Goal: Information Seeking & Learning: Learn about a topic

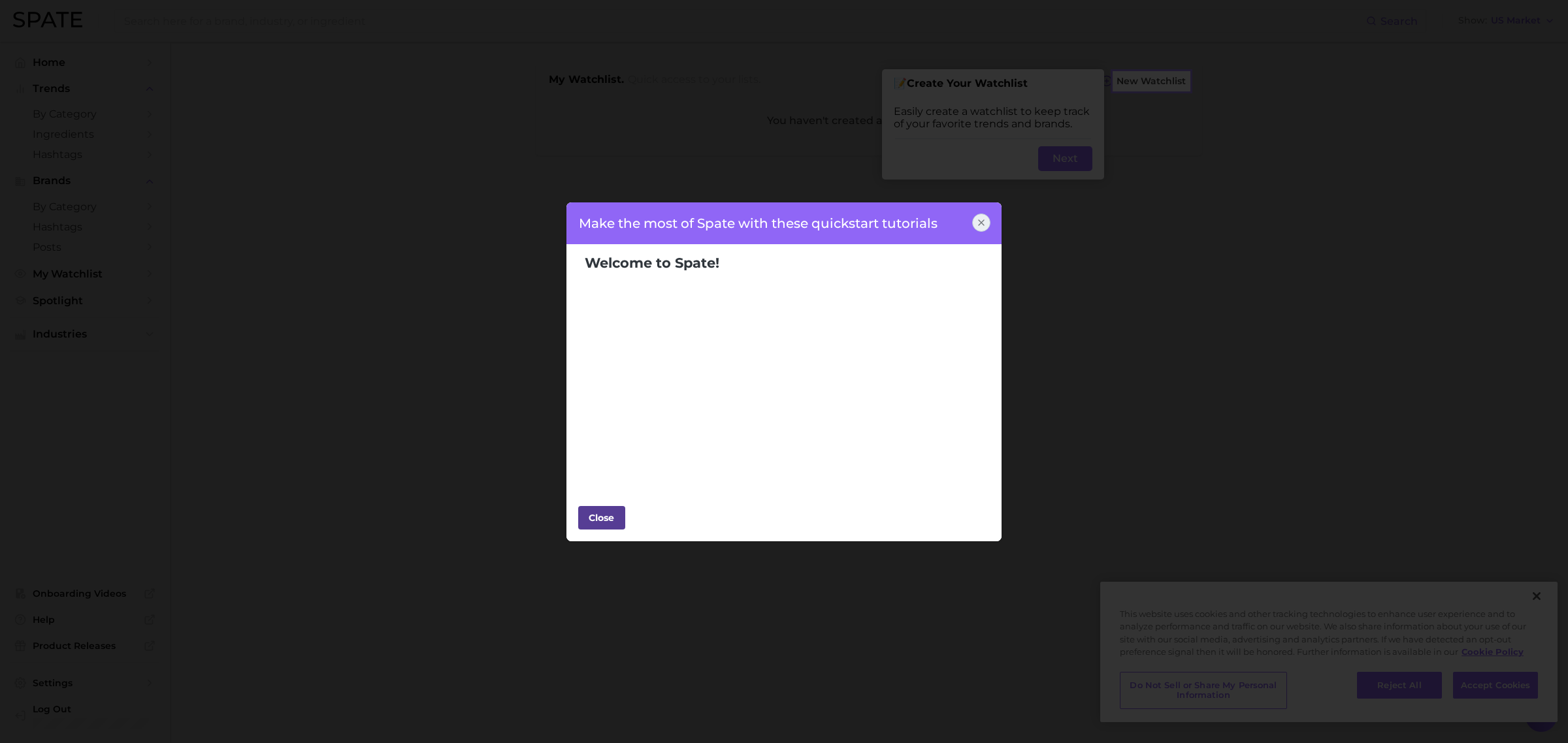
click at [599, 520] on div "Close" at bounding box center [601, 518] width 40 height 19
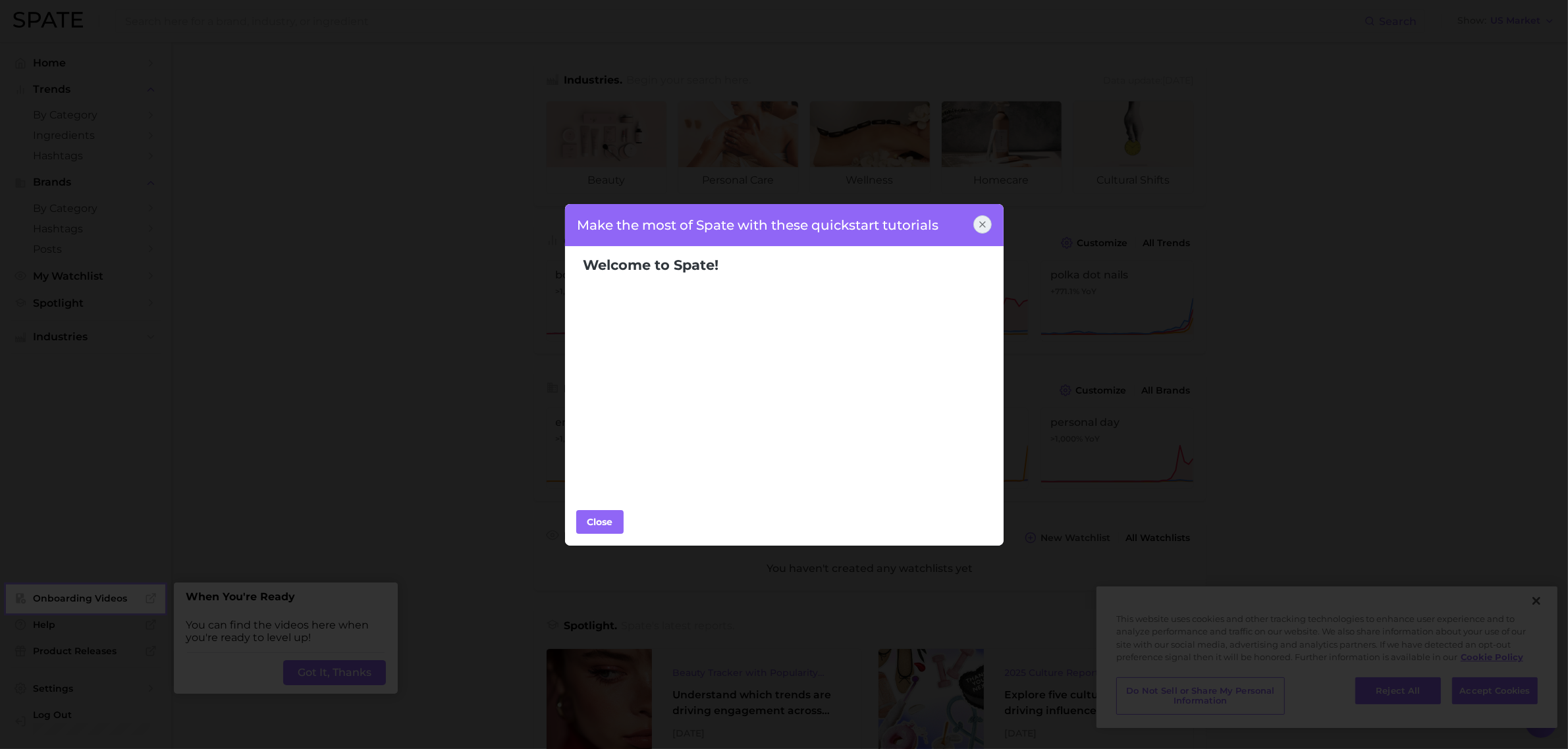
click at [984, 225] on icon at bounding box center [982, 224] width 11 height 11
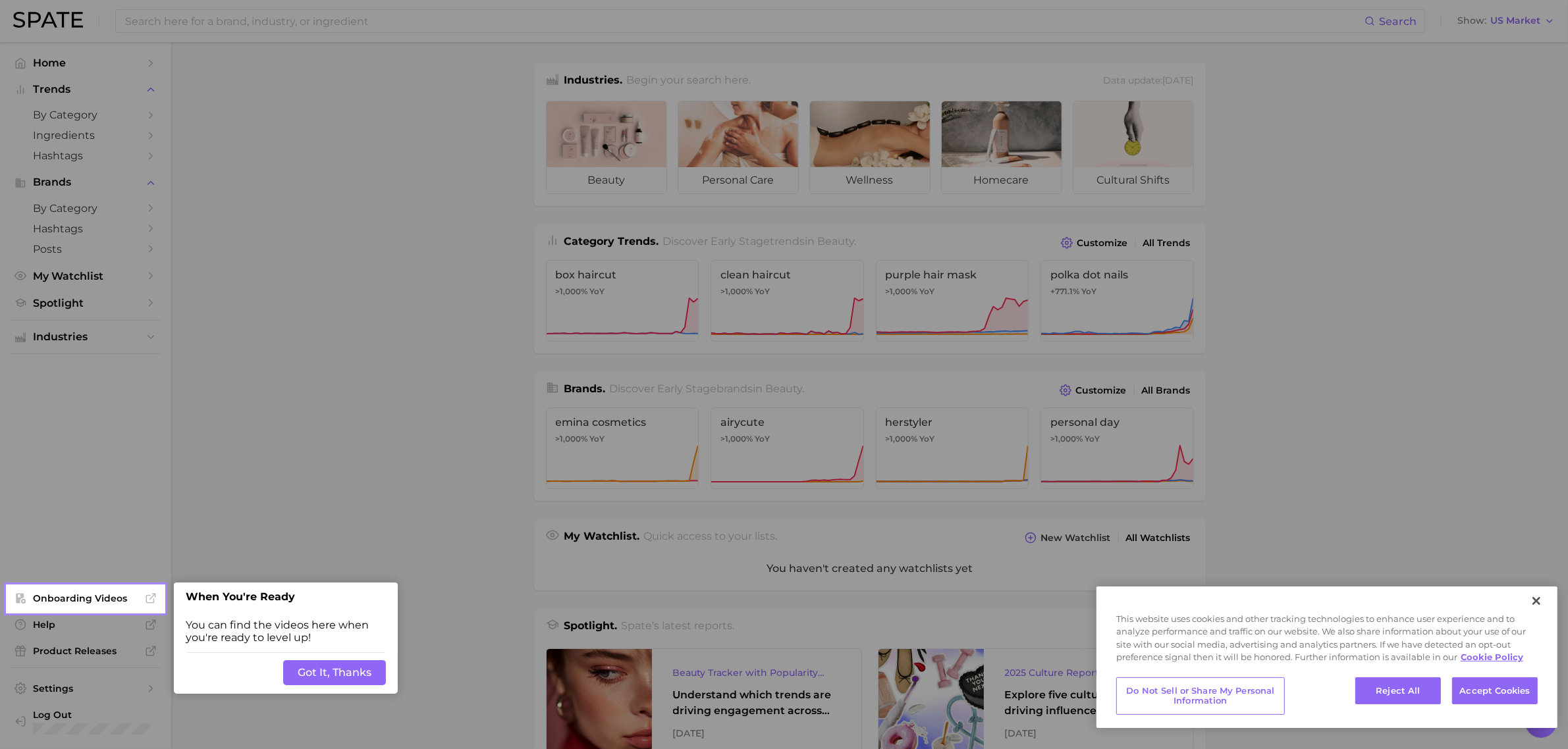
click at [315, 672] on button "Got It, Thanks" at bounding box center [334, 673] width 102 height 25
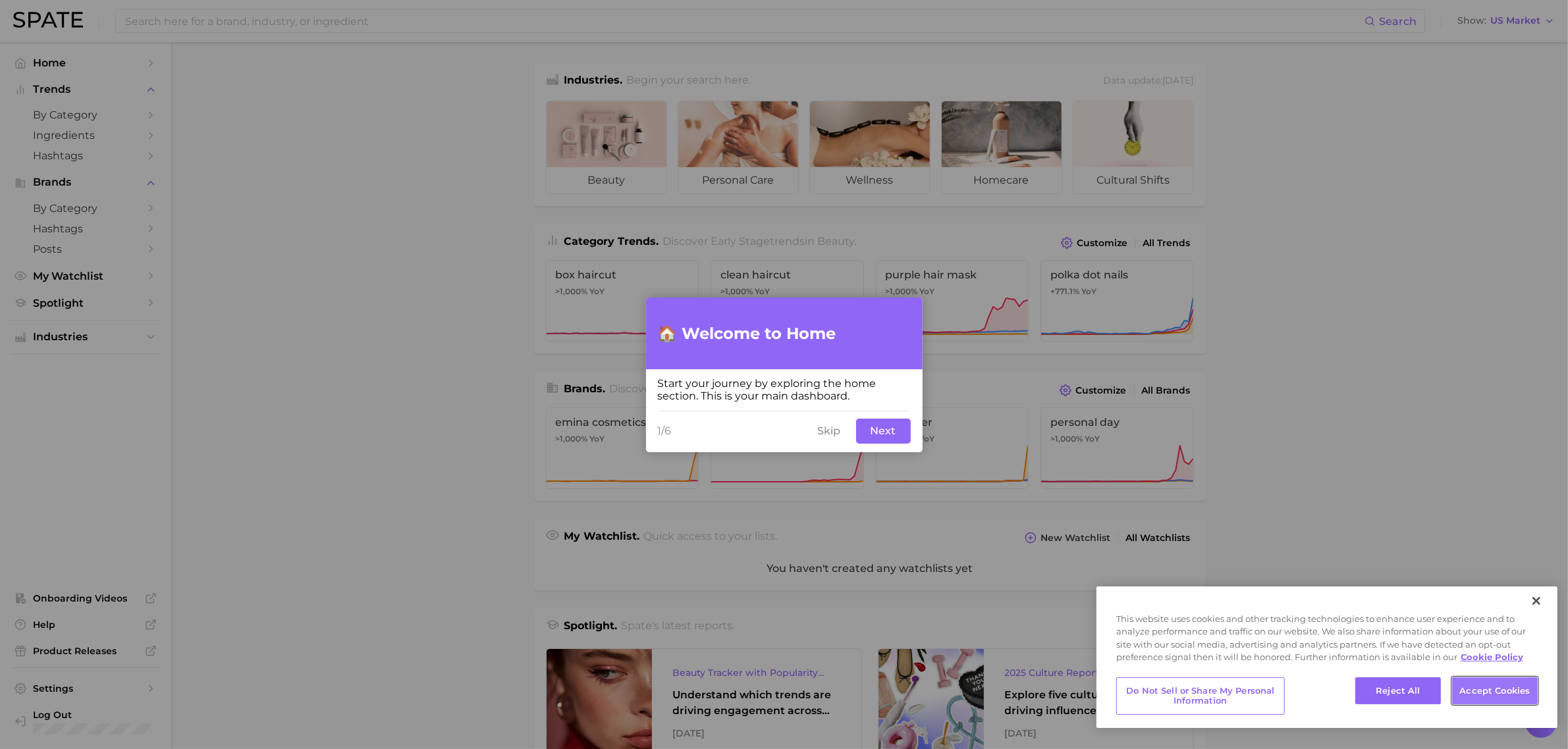
click at [1482, 694] on button "Accept Cookies" at bounding box center [1494, 691] width 85 height 28
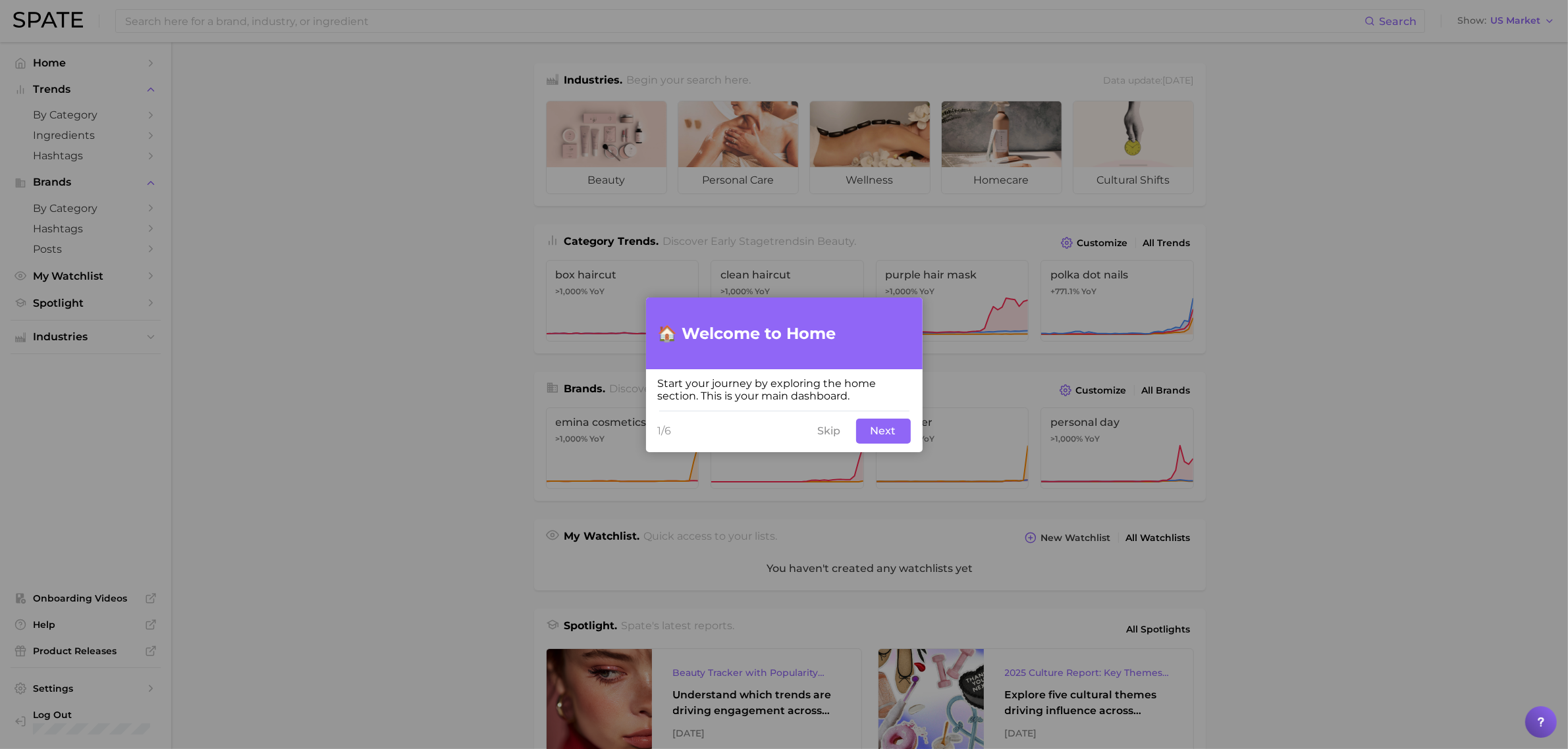
click at [873, 439] on button "Next" at bounding box center [883, 431] width 54 height 25
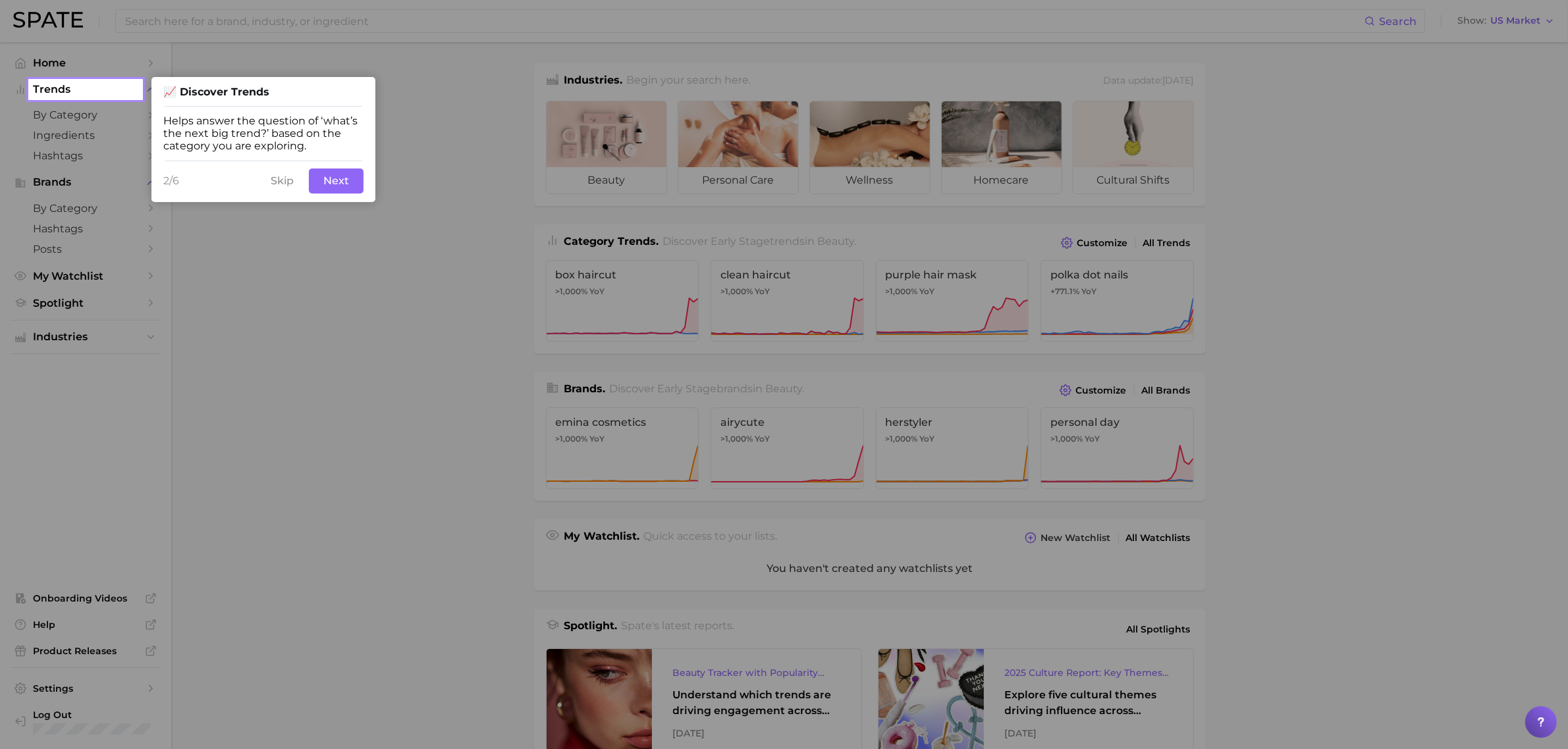
click at [287, 183] on button "Skip" at bounding box center [282, 181] width 39 height 25
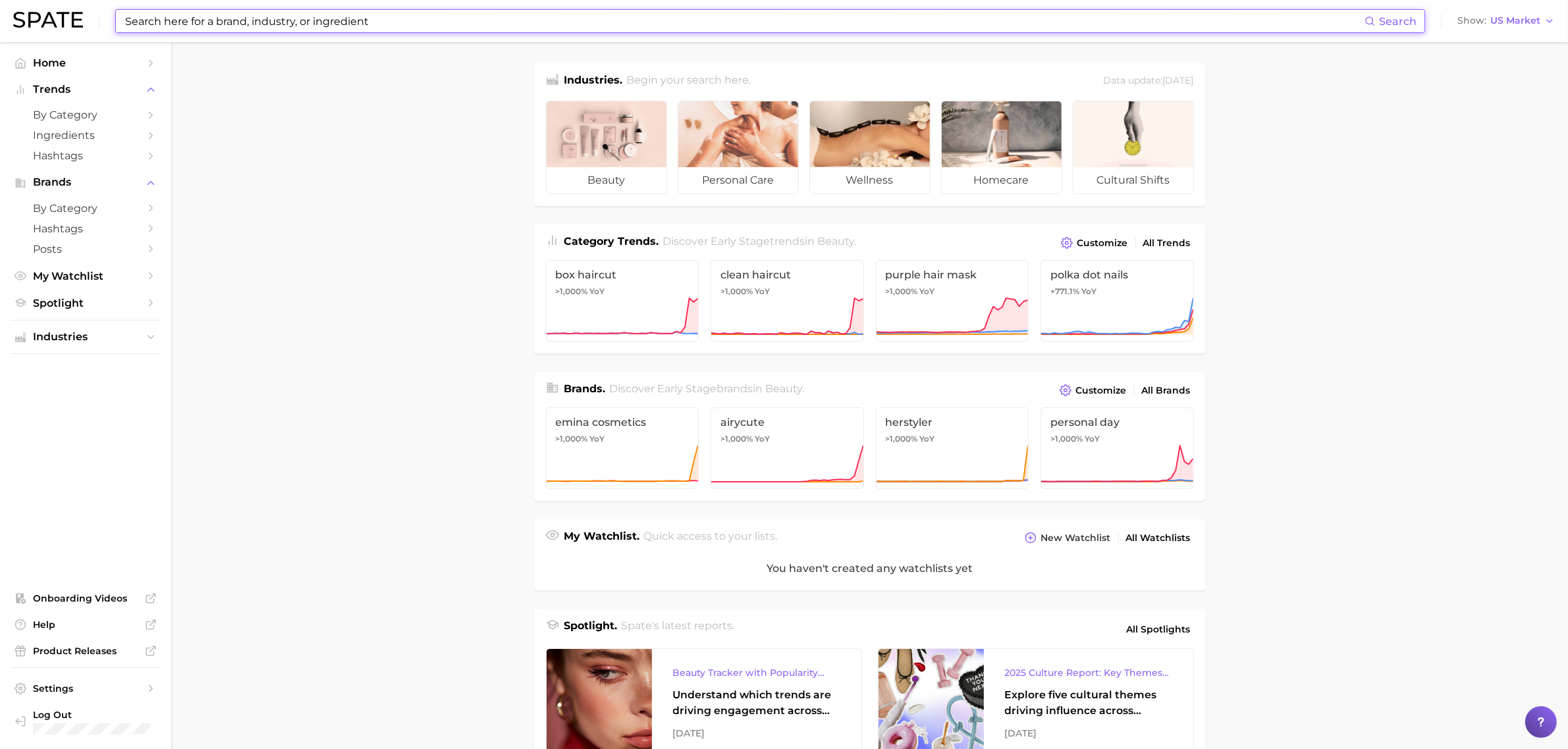
click at [338, 25] on input at bounding box center [743, 21] width 1240 height 23
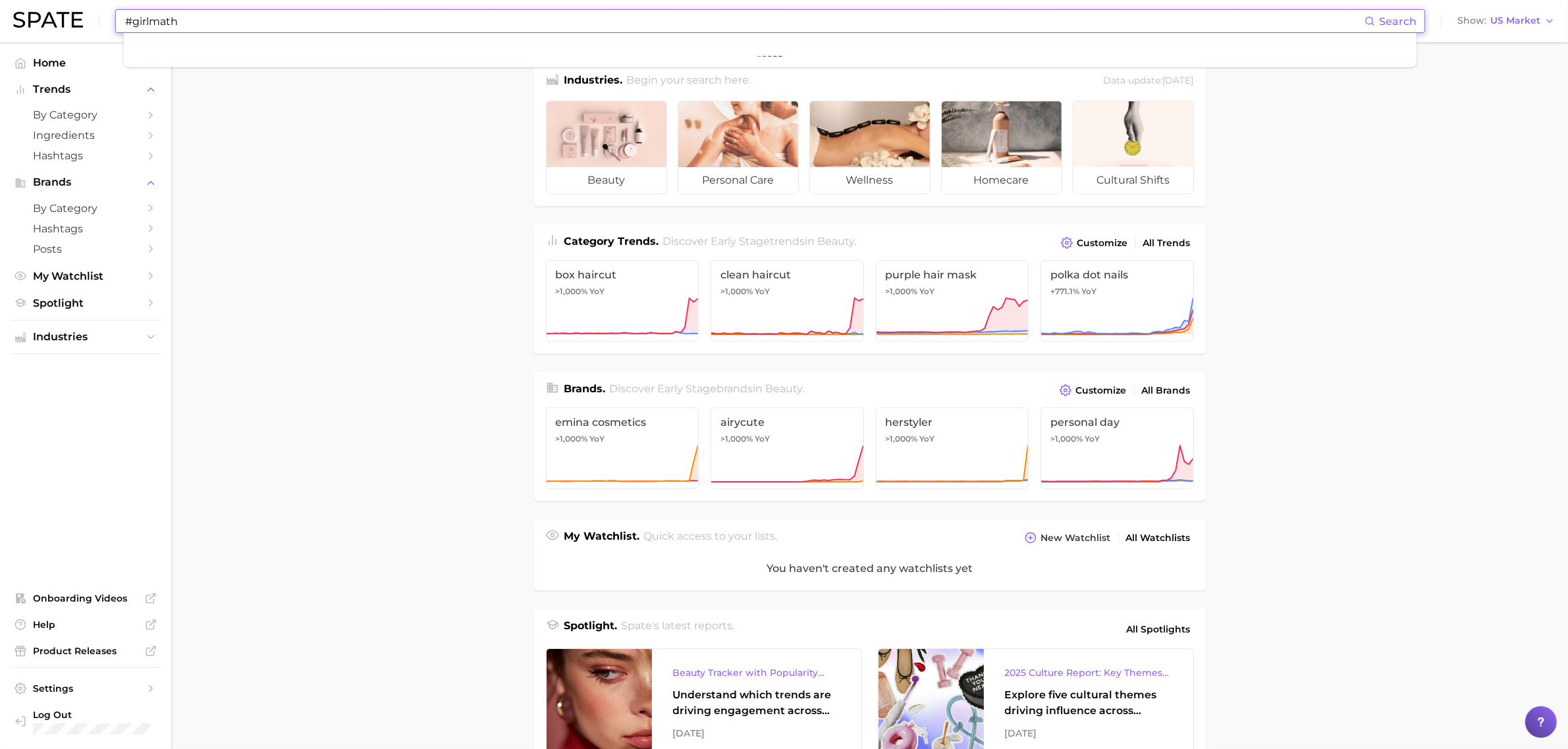
type input "#girlmath"
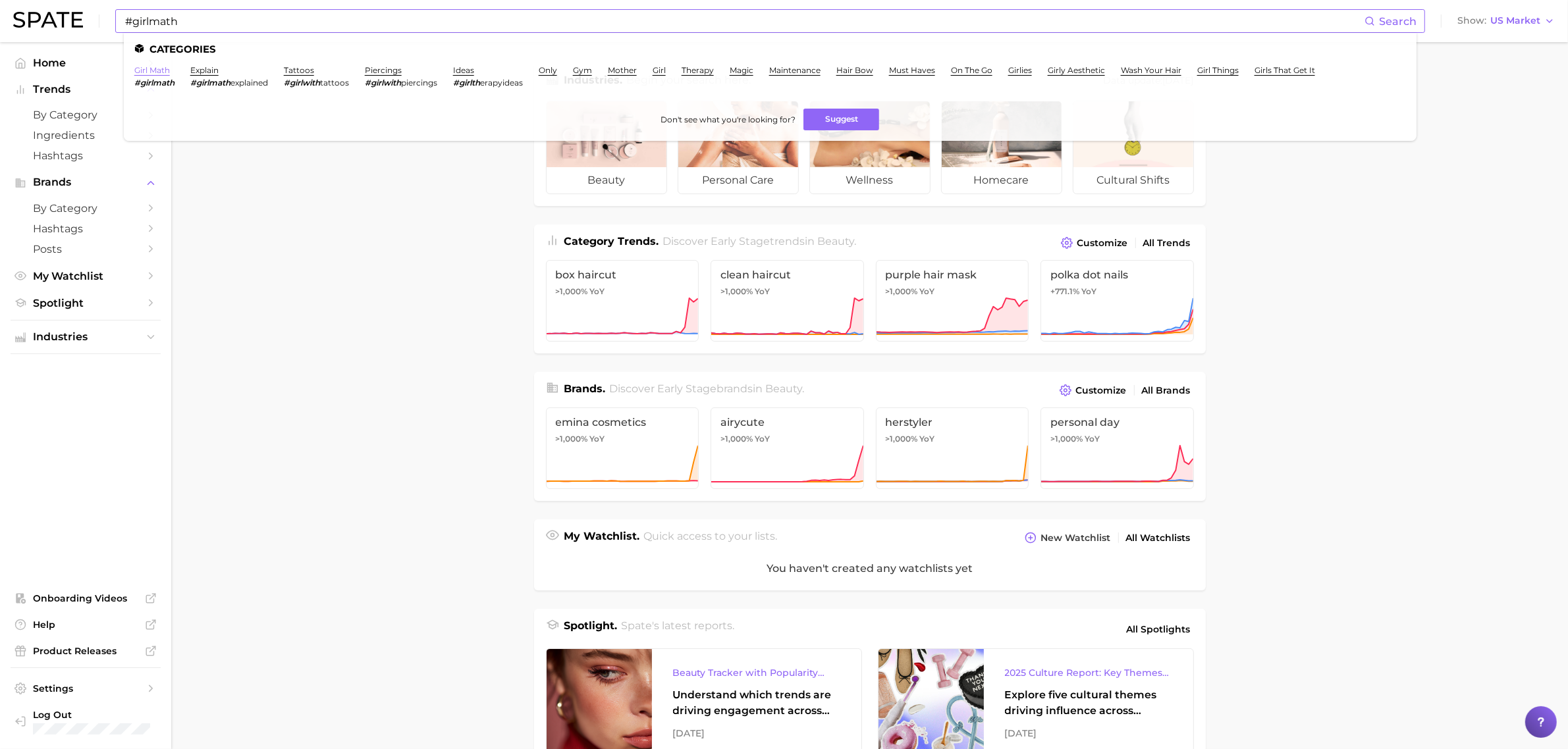
click at [155, 71] on link "girl math" at bounding box center [152, 70] width 36 height 10
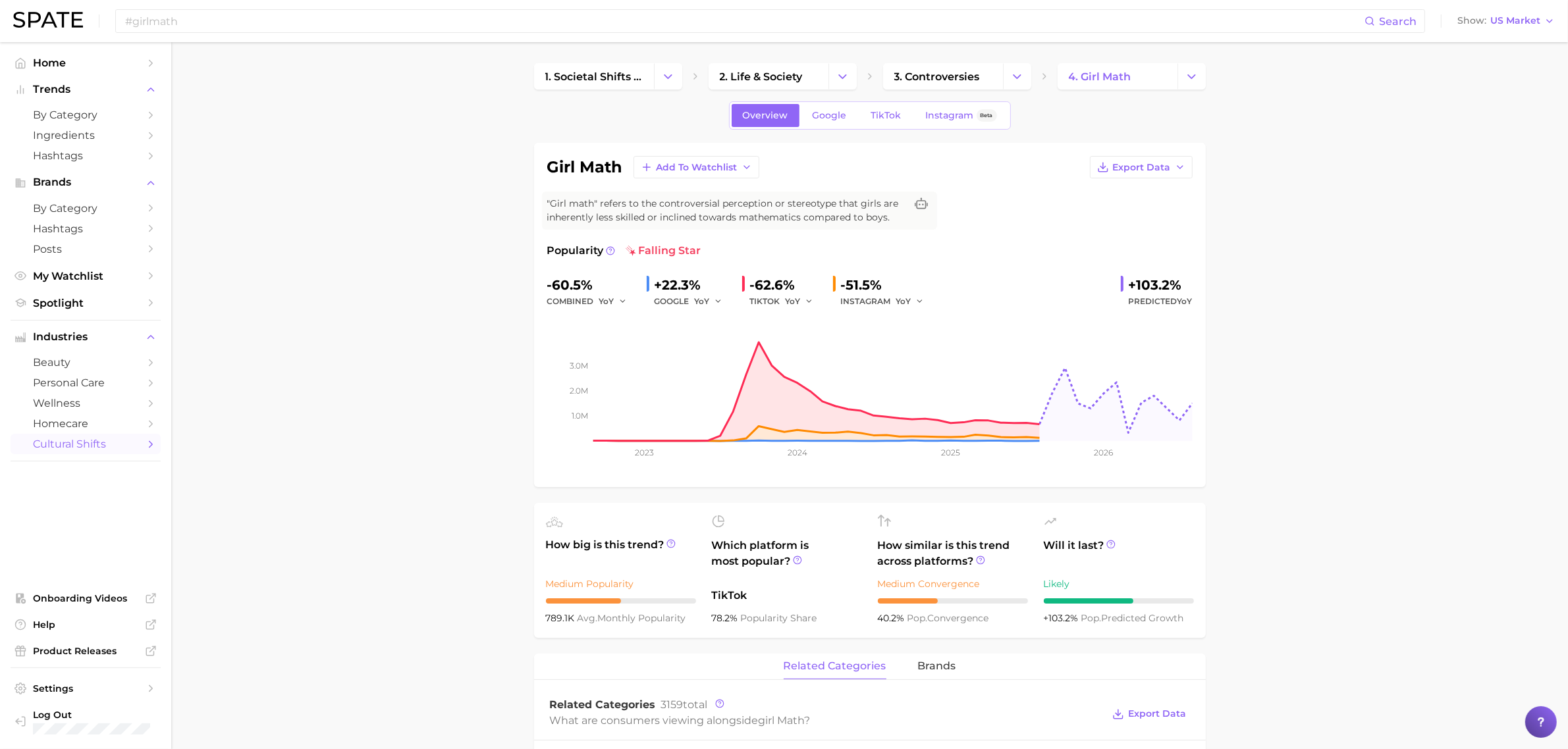
drag, startPoint x: 458, startPoint y: 293, endPoint x: 375, endPoint y: 311, distance: 84.9
click at [286, 24] on input "#girlmath" at bounding box center [743, 21] width 1240 height 23
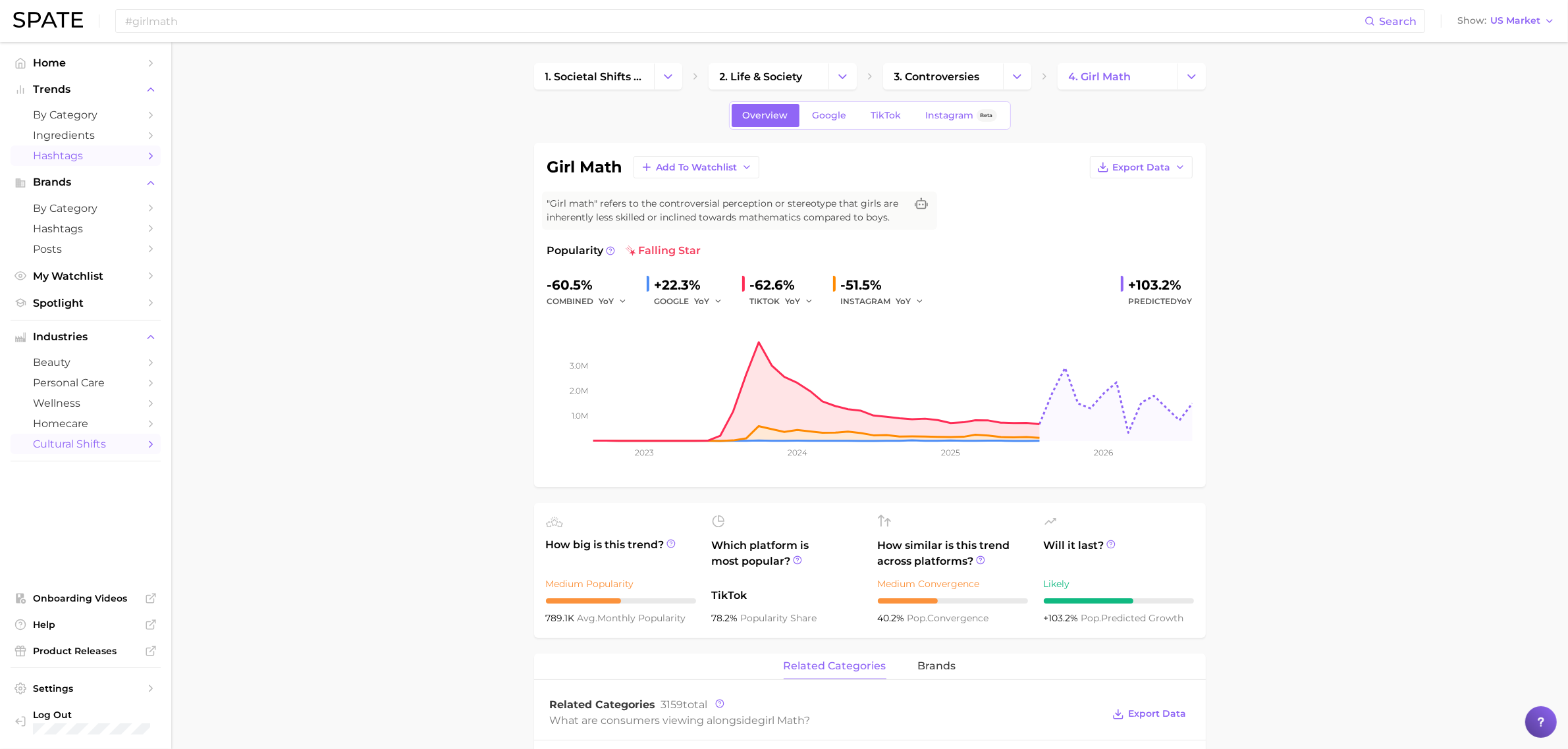
click at [89, 159] on span "Hashtags" at bounding box center [85, 155] width 106 height 12
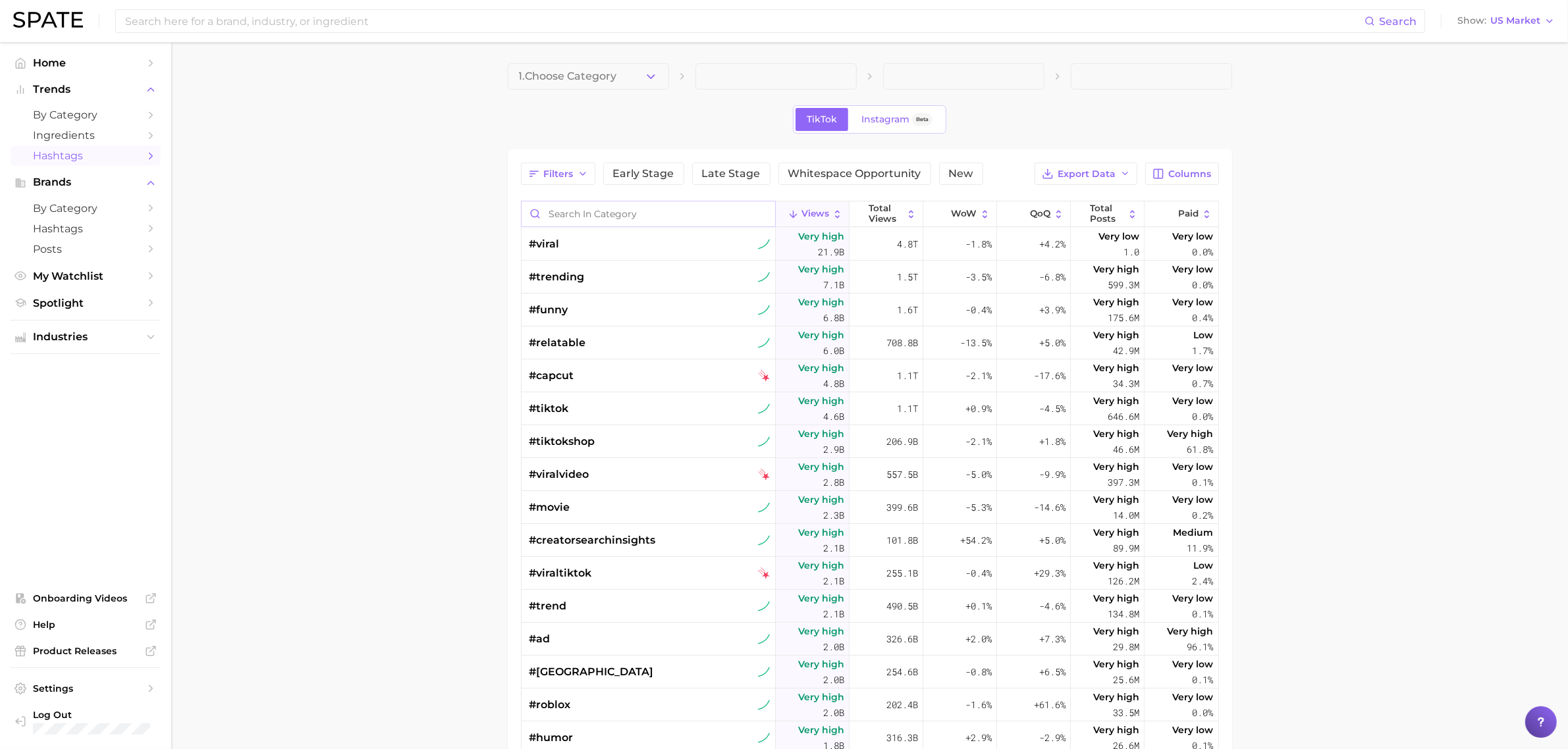
click at [595, 214] on input "Search in category" at bounding box center [648, 214] width 254 height 25
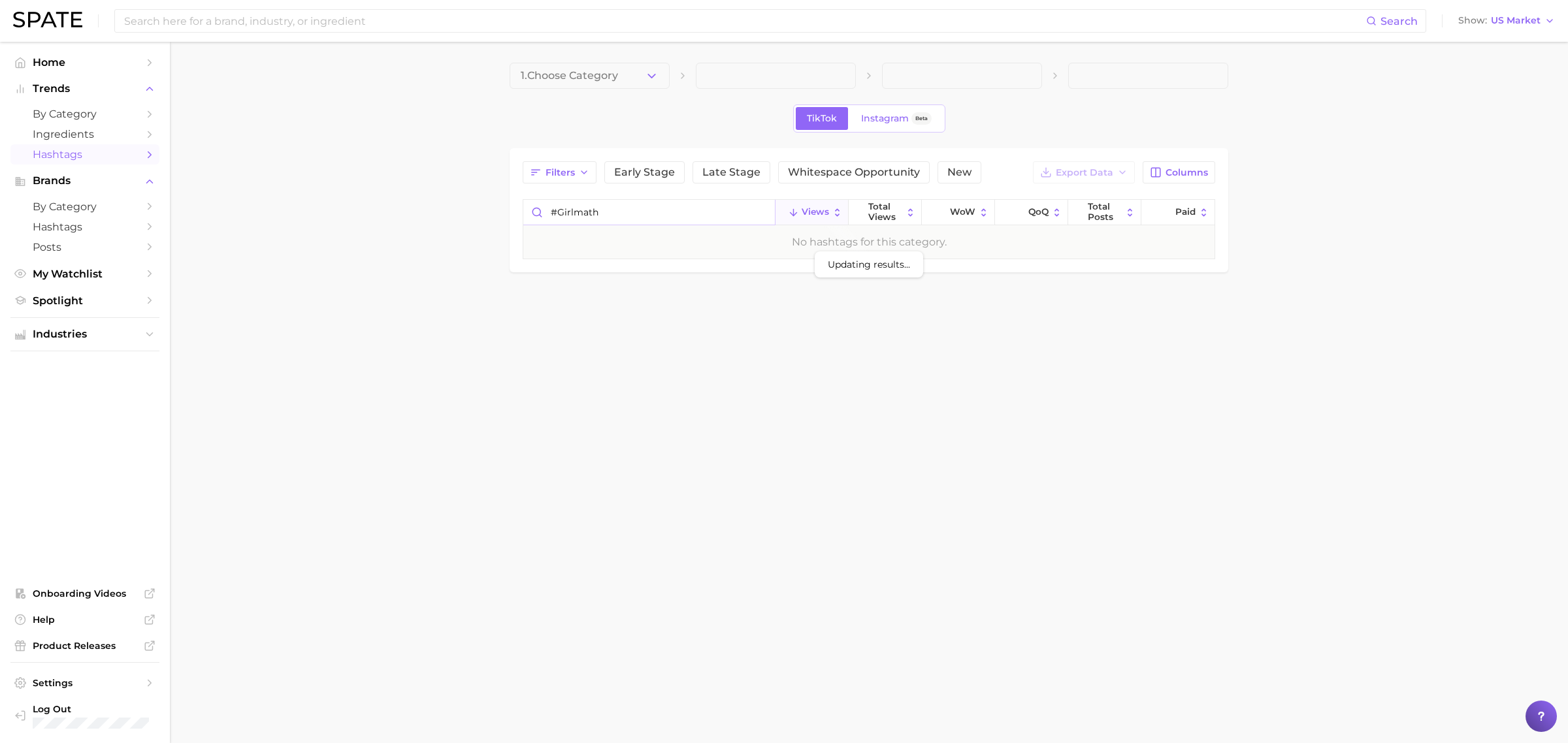
click at [559, 210] on input "#girlmath" at bounding box center [650, 212] width 252 height 25
click at [667, 207] on input "girlmath" at bounding box center [650, 212] width 252 height 25
type input "girlmath"
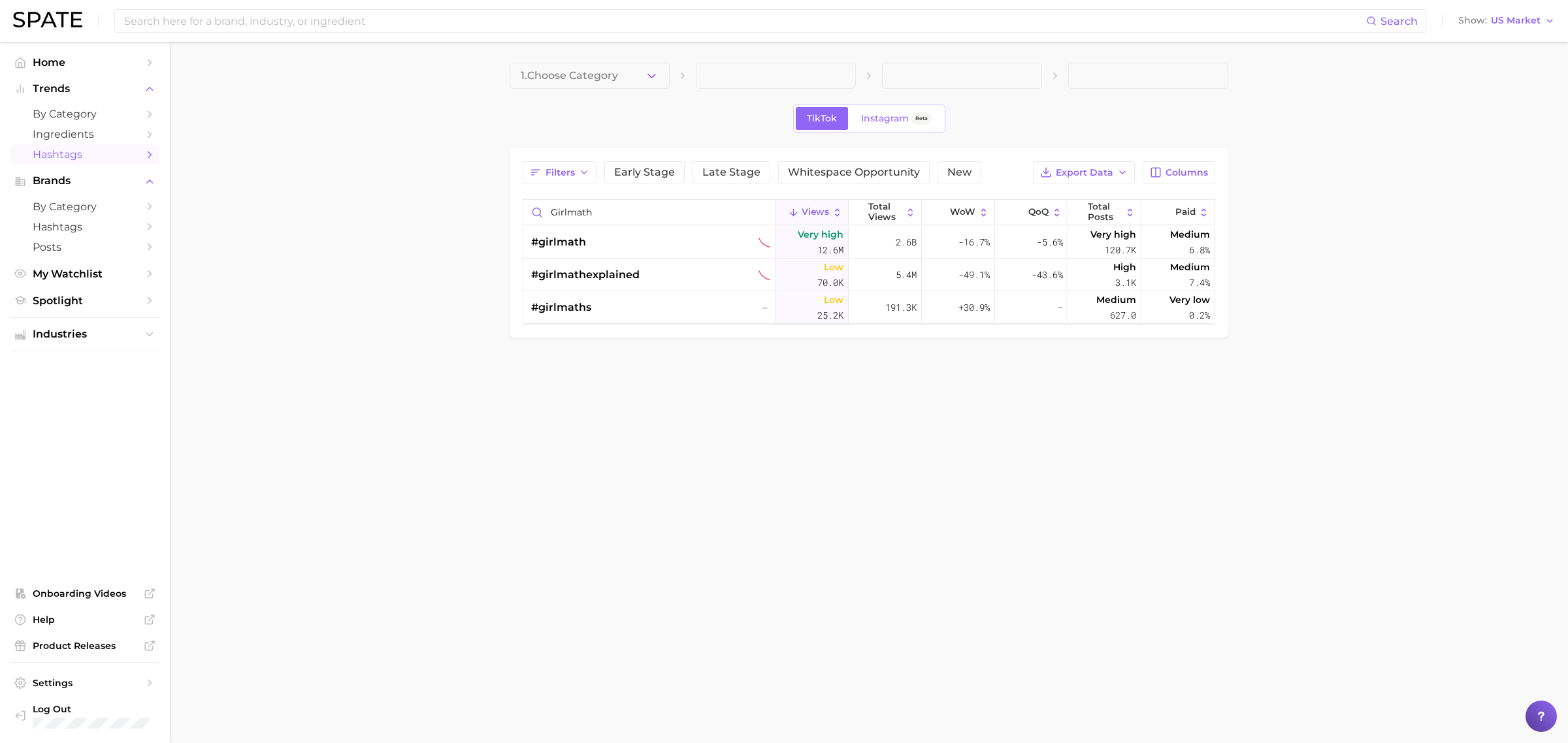
drag, startPoint x: 362, startPoint y: 235, endPoint x: 311, endPoint y: 478, distance: 248.3
click at [311, 478] on body "Search Show US Market Home Trends by Category Ingredients Hashtags Brands by Ca…" at bounding box center [784, 371] width 1568 height 743
click at [912, 125] on link "Instagram Beta" at bounding box center [896, 119] width 93 height 23
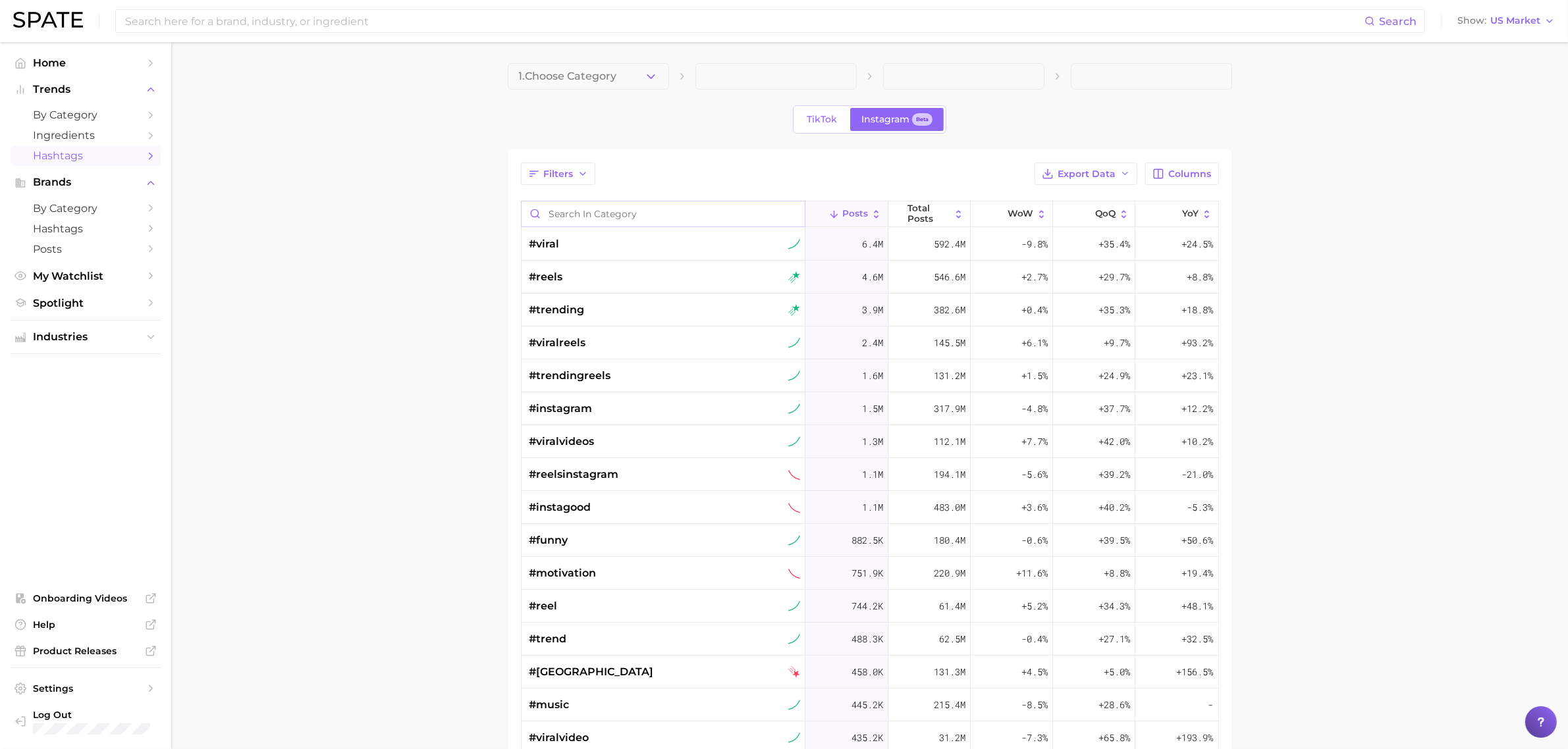
click at [610, 220] on input "Search in category" at bounding box center [663, 214] width 284 height 25
type input "girlmath"
click at [333, 341] on main "1. Choose Category TikTok Instagram Beta Filters Export Data Columns girlmath P…" at bounding box center [869, 536] width 1396 height 987
